Goal: Task Accomplishment & Management: Use online tool/utility

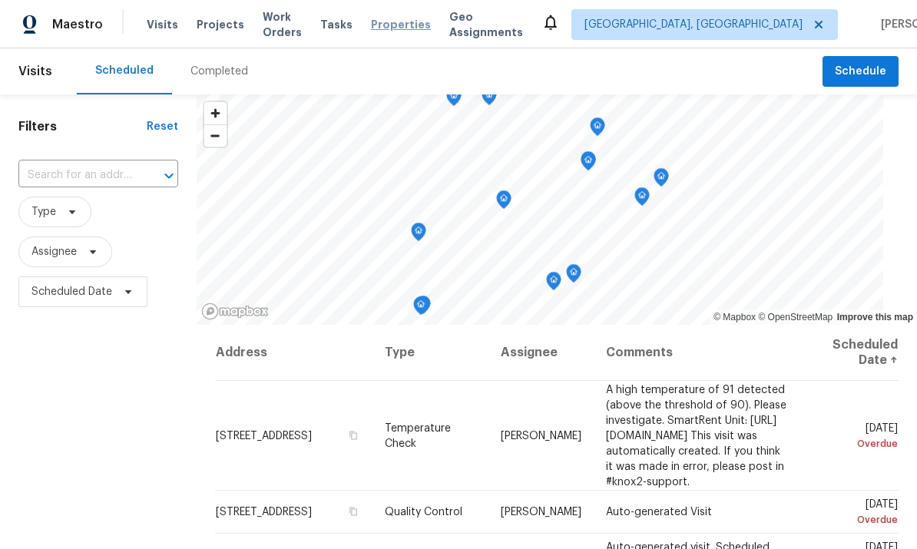
click at [419, 29] on span "Properties" at bounding box center [401, 24] width 60 height 15
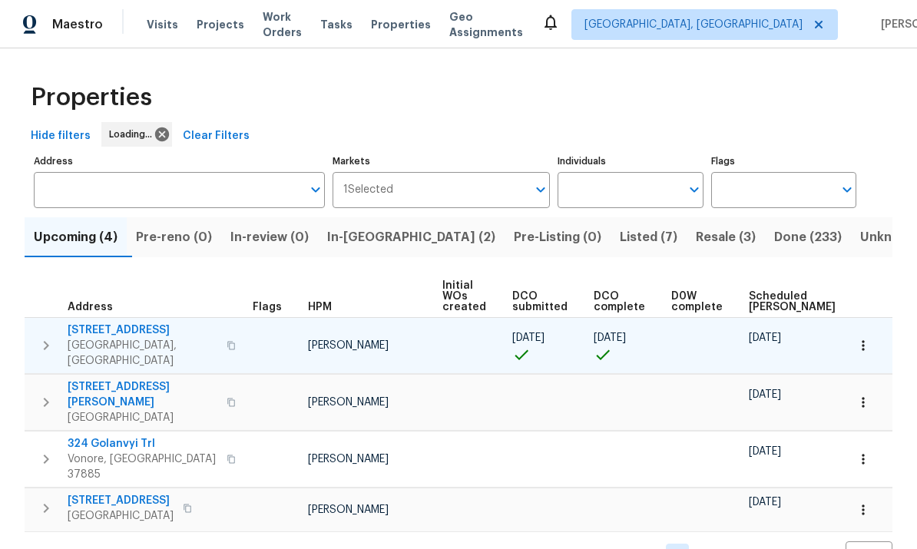
click at [124, 325] on span "[STREET_ADDRESS]" at bounding box center [143, 329] width 150 height 15
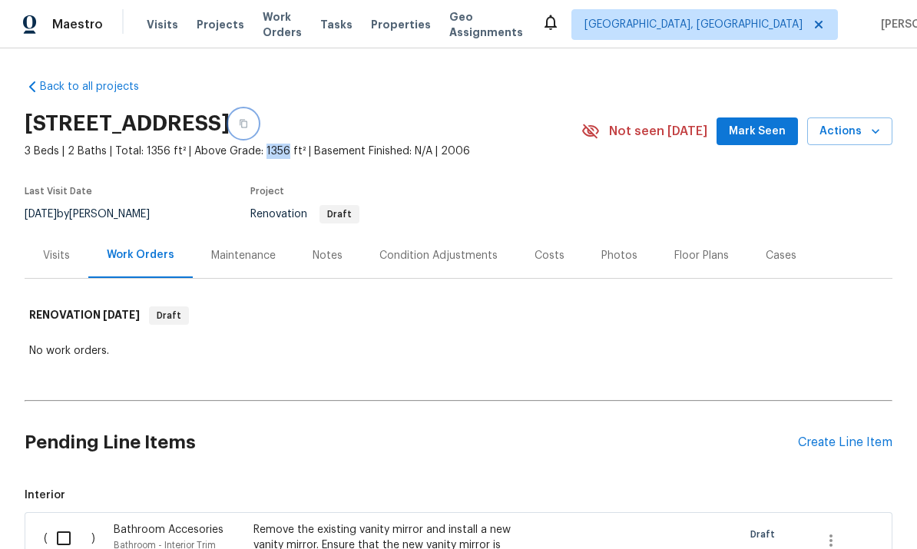
click at [247, 127] on icon "button" at bounding box center [243, 124] width 8 height 8
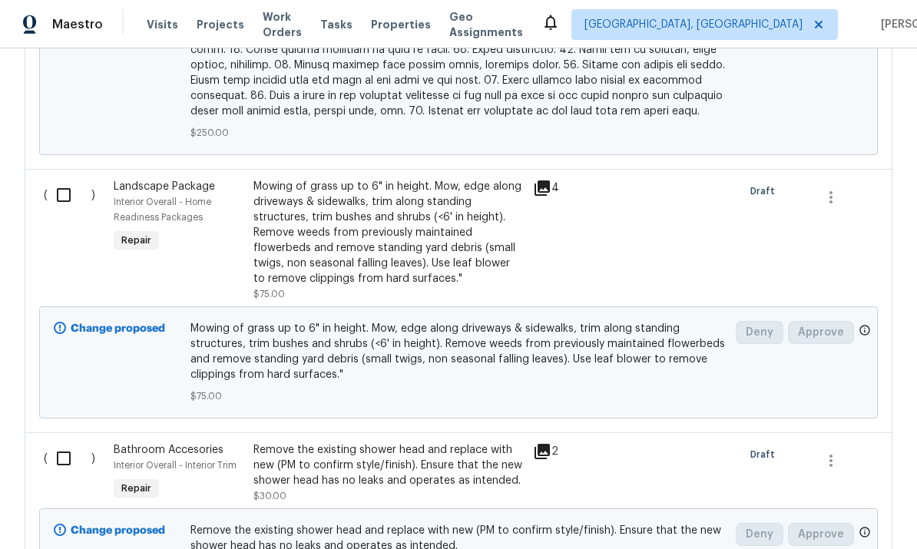
scroll to position [2793, 0]
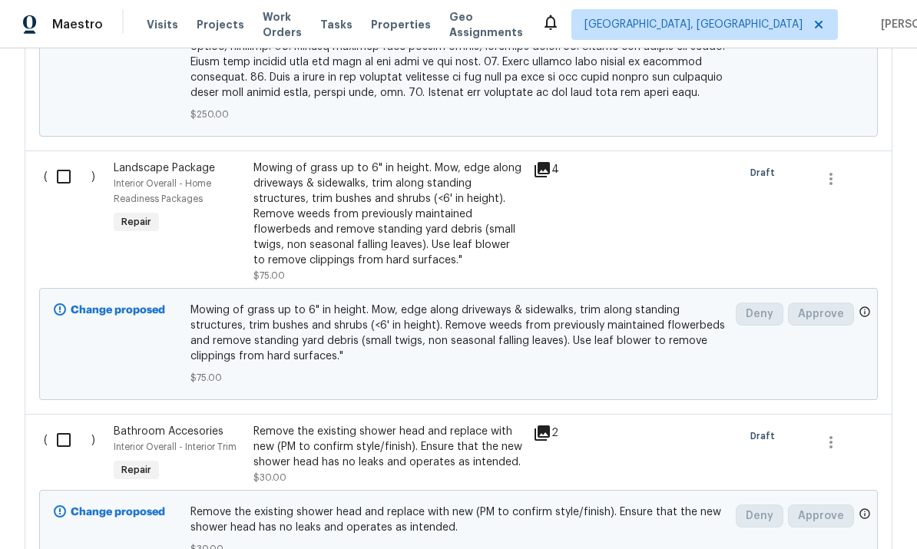
click at [402, 187] on div "Mowing of grass up to 6" in height. Mow, edge along driveways & sidewalks, trim…" at bounding box center [388, 213] width 270 height 107
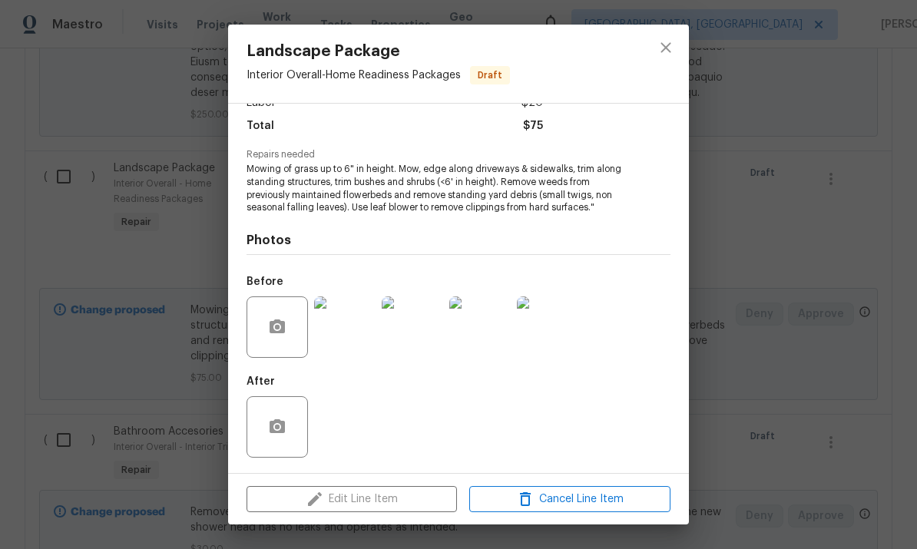
scroll to position [121, 0]
click at [266, 329] on button "button" at bounding box center [277, 327] width 37 height 37
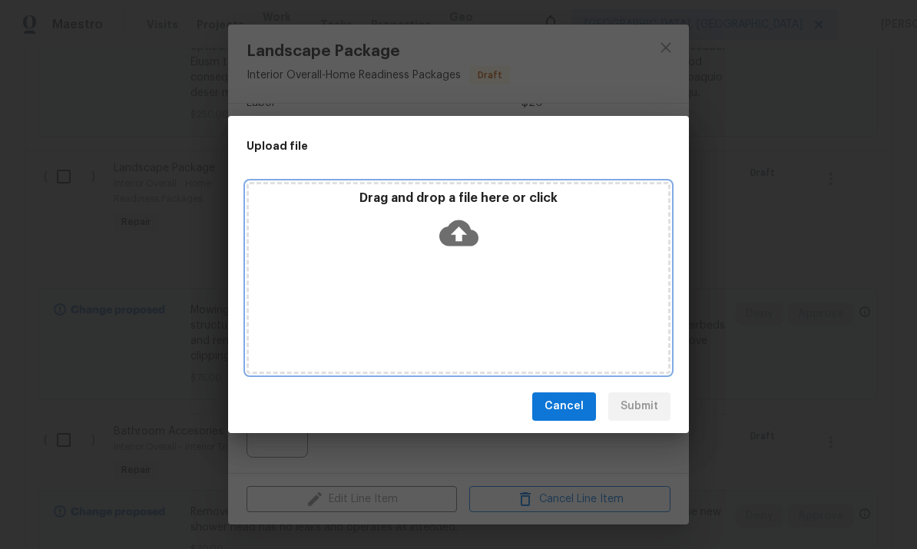
click at [464, 236] on icon at bounding box center [458, 233] width 39 height 26
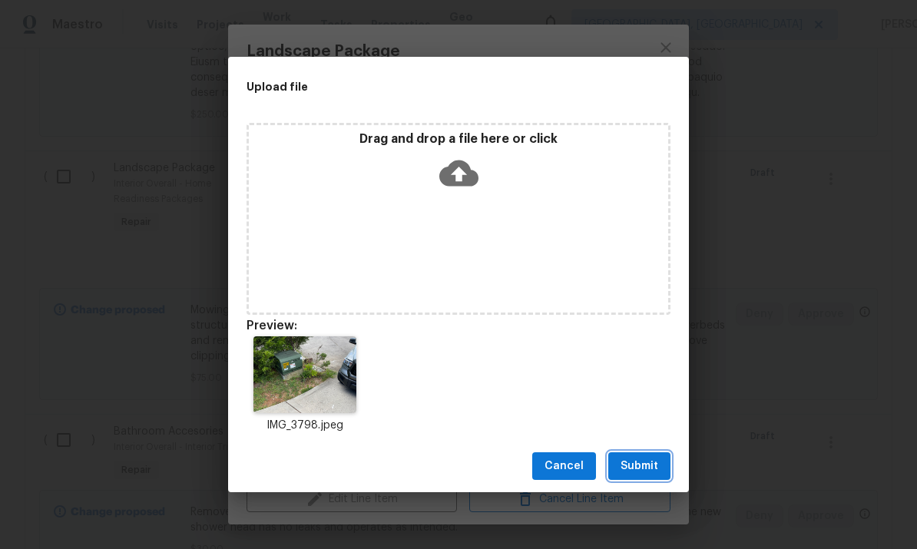
click at [637, 476] on button "Submit" at bounding box center [639, 466] width 62 height 28
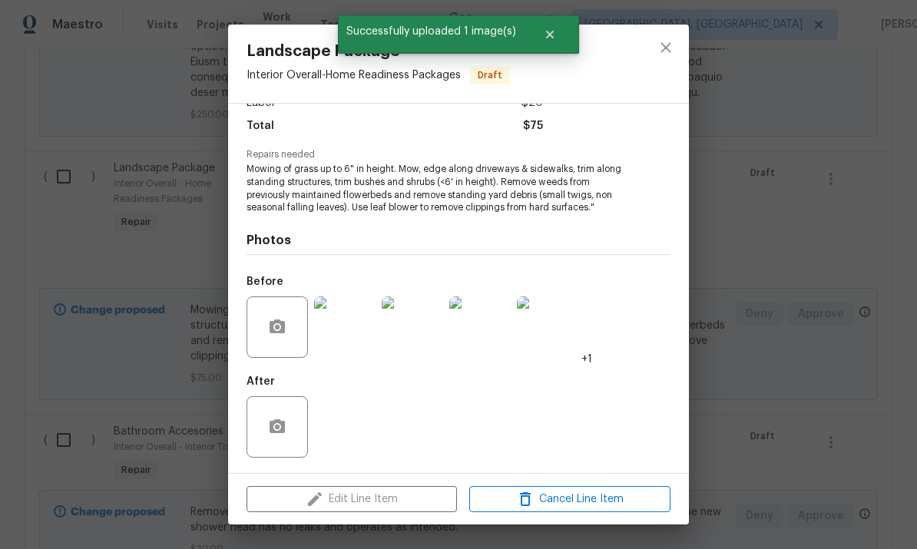
click at [752, 405] on div "Landscape Package Interior Overall - Home Readiness Packages Draft Vendor No as…" at bounding box center [458, 274] width 917 height 549
